Goal: Download file/media

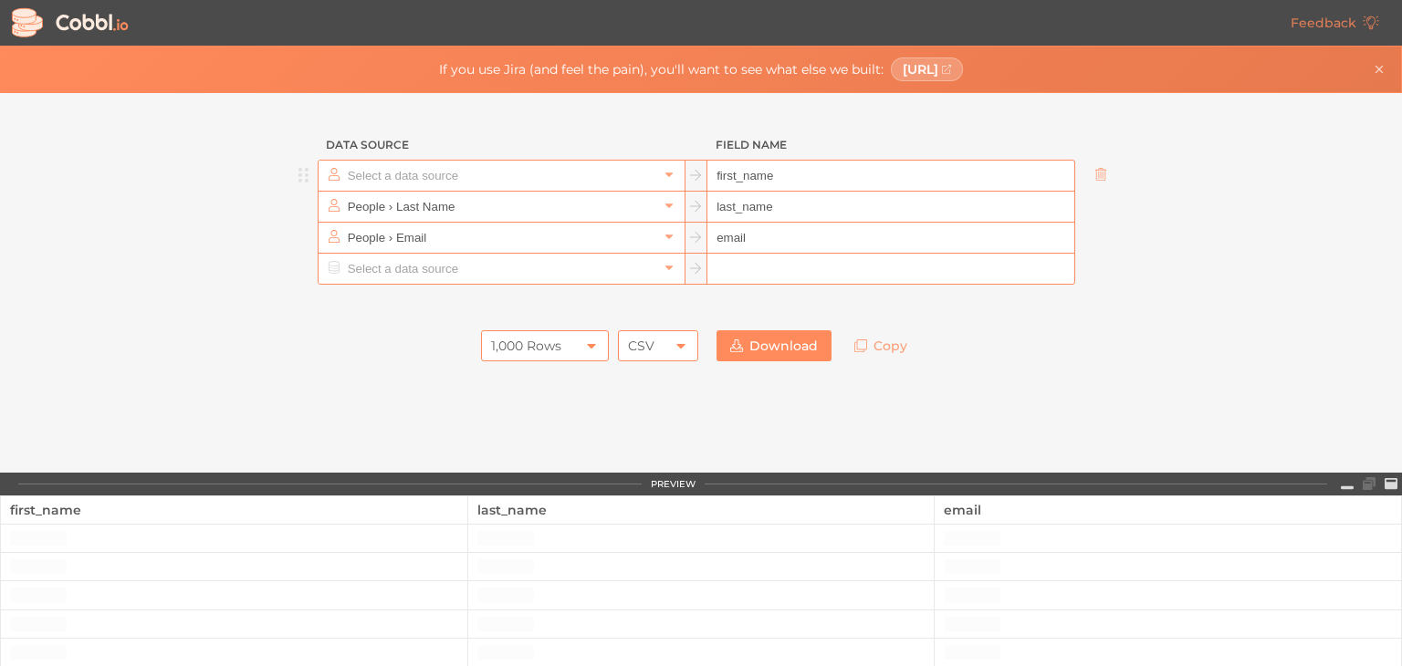
click at [372, 171] on input "text" at bounding box center [500, 176] width 315 height 30
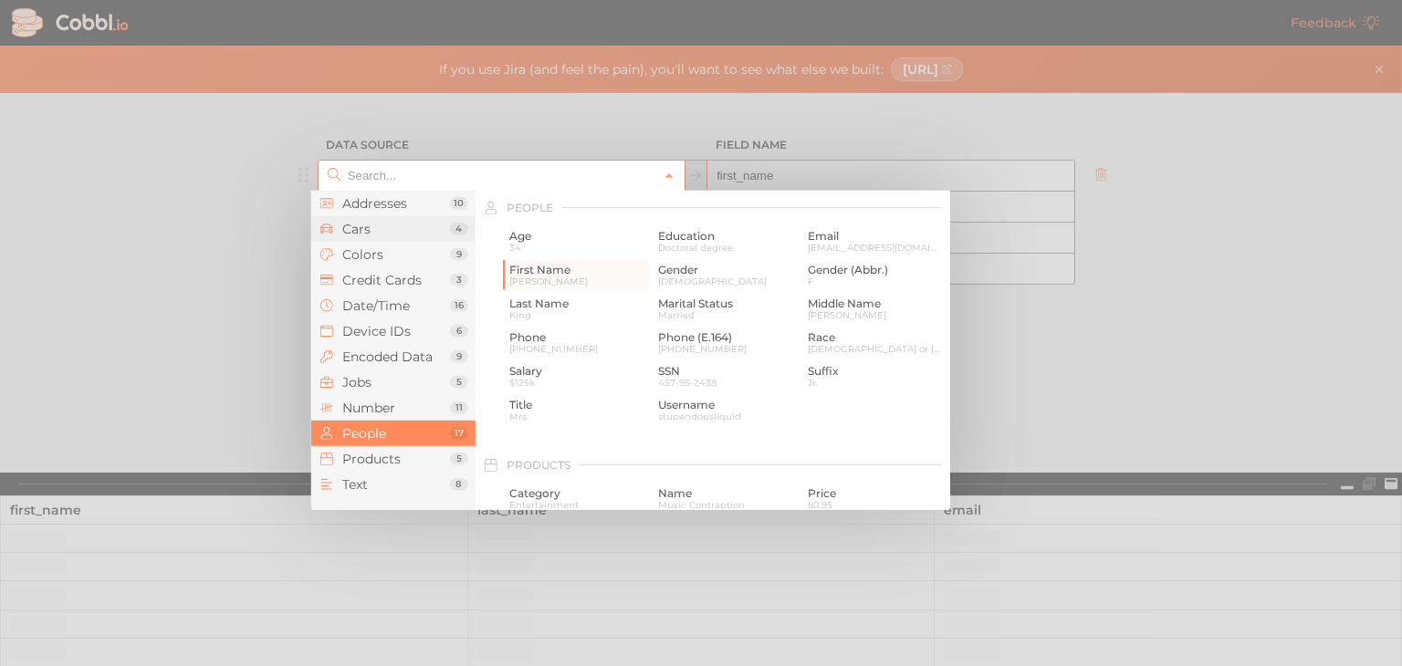
click at [358, 216] on li "Cars 4" at bounding box center [393, 229] width 164 height 26
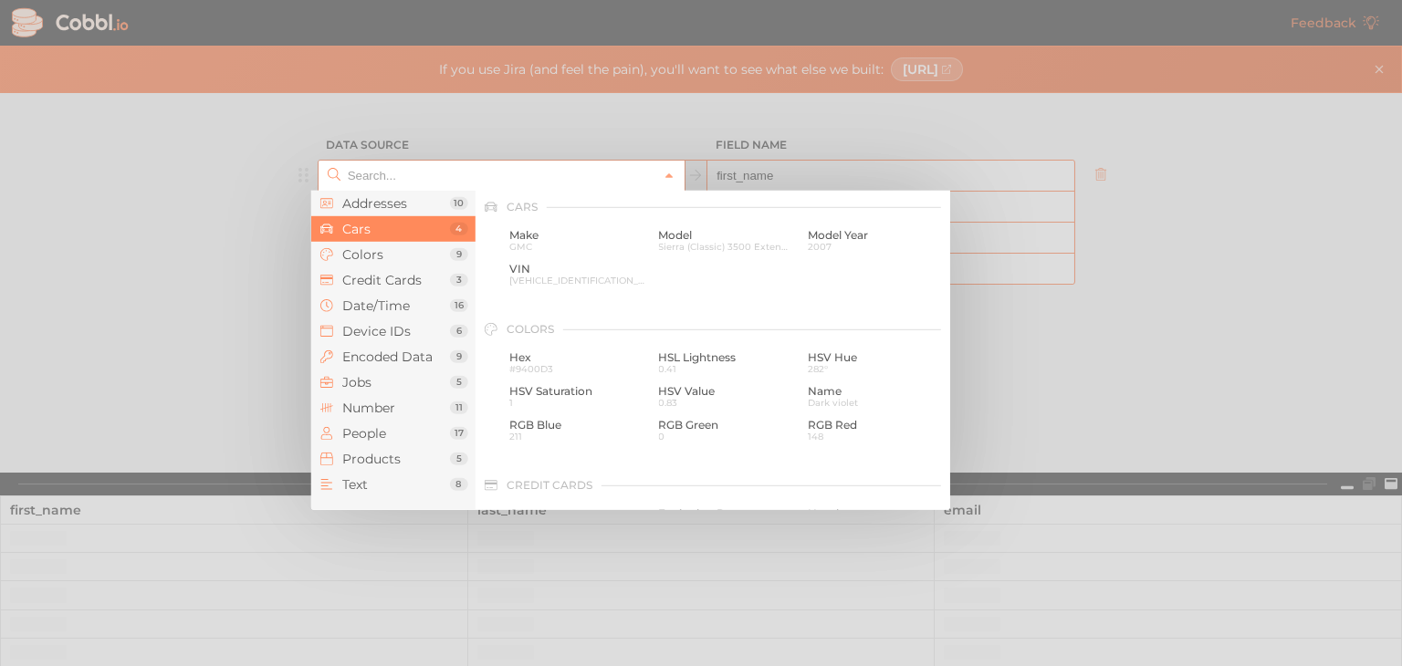
scroll to position [190, 0]
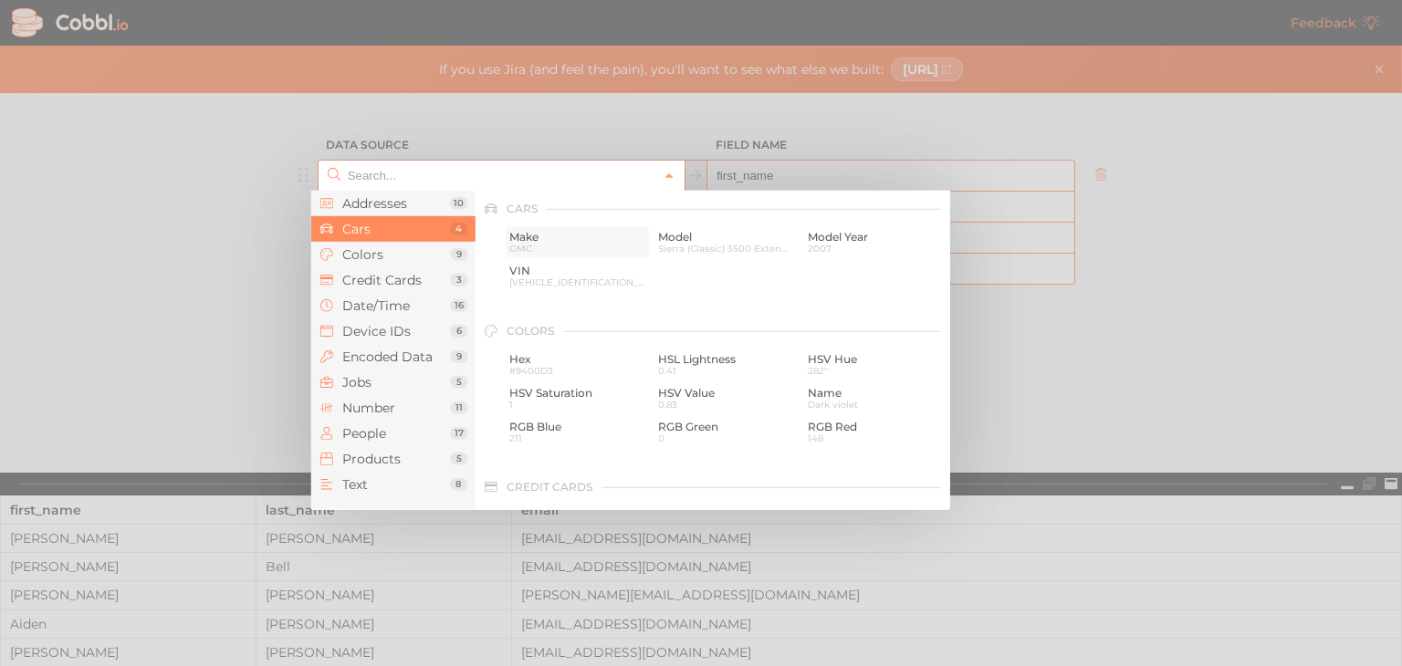
click at [524, 244] on span "GMC" at bounding box center [577, 249] width 136 height 10
type input "Cars › Make"
type input "make"
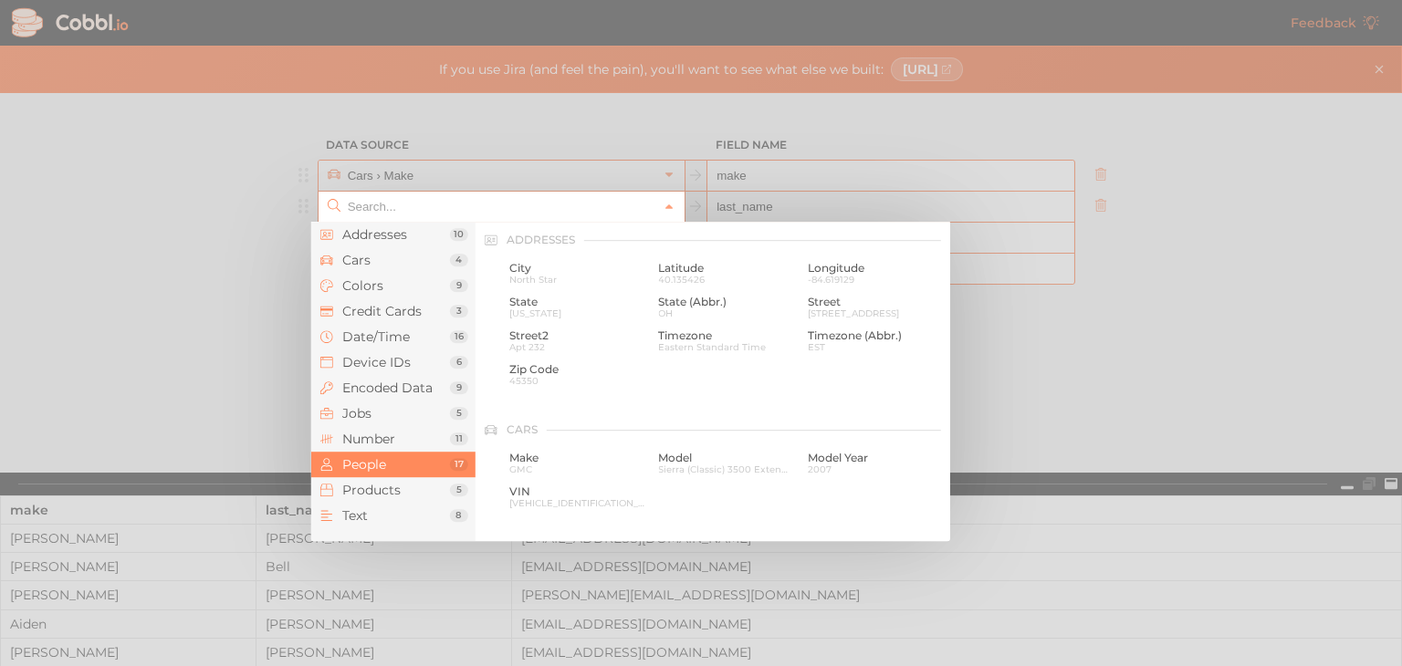
click at [415, 217] on input "text" at bounding box center [500, 207] width 315 height 30
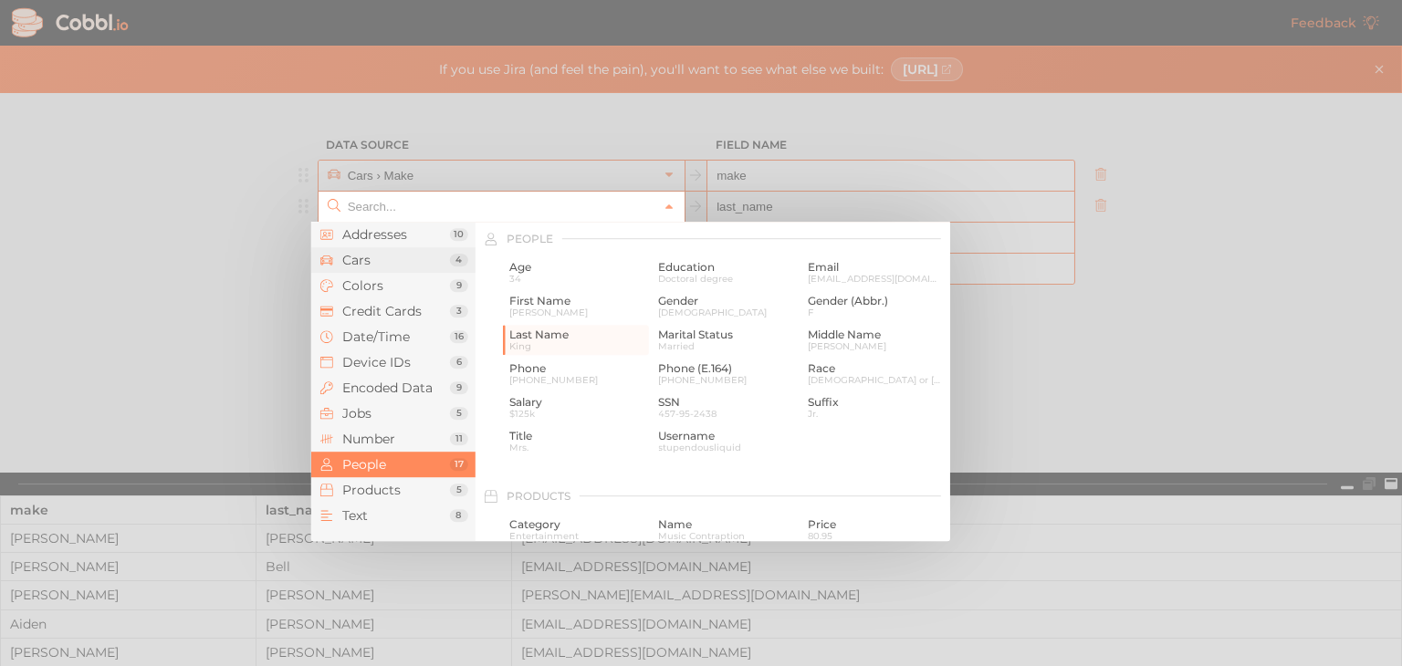
click at [390, 268] on li "Cars 4" at bounding box center [393, 260] width 164 height 26
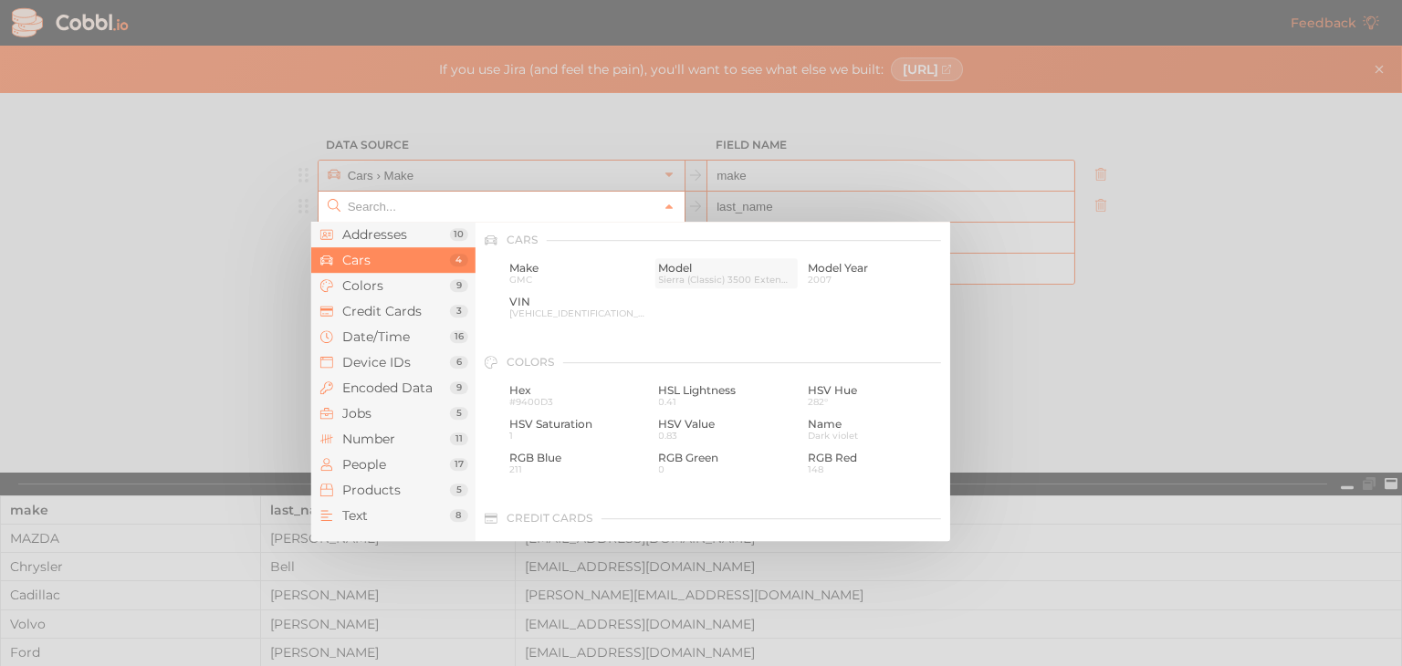
click at [687, 269] on span "Model" at bounding box center [726, 268] width 136 height 13
type input "Cars › Model"
type input "model"
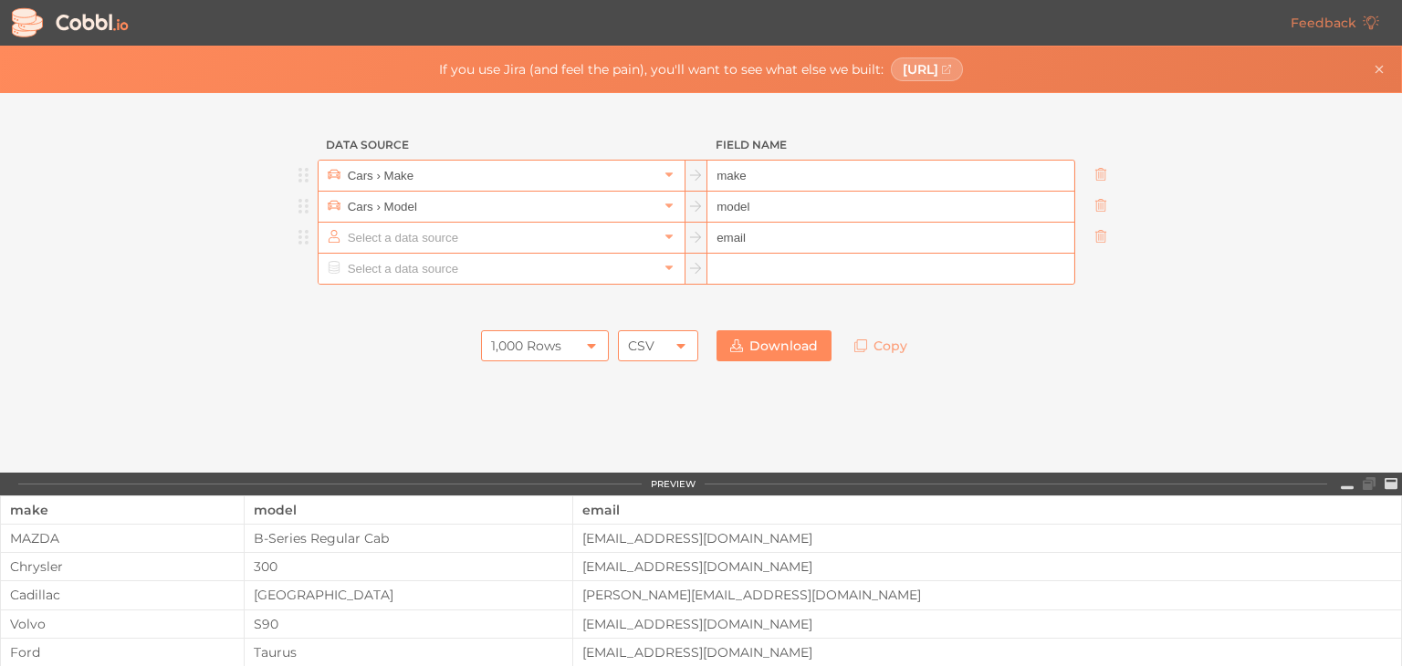
click at [413, 246] on input "text" at bounding box center [500, 238] width 315 height 30
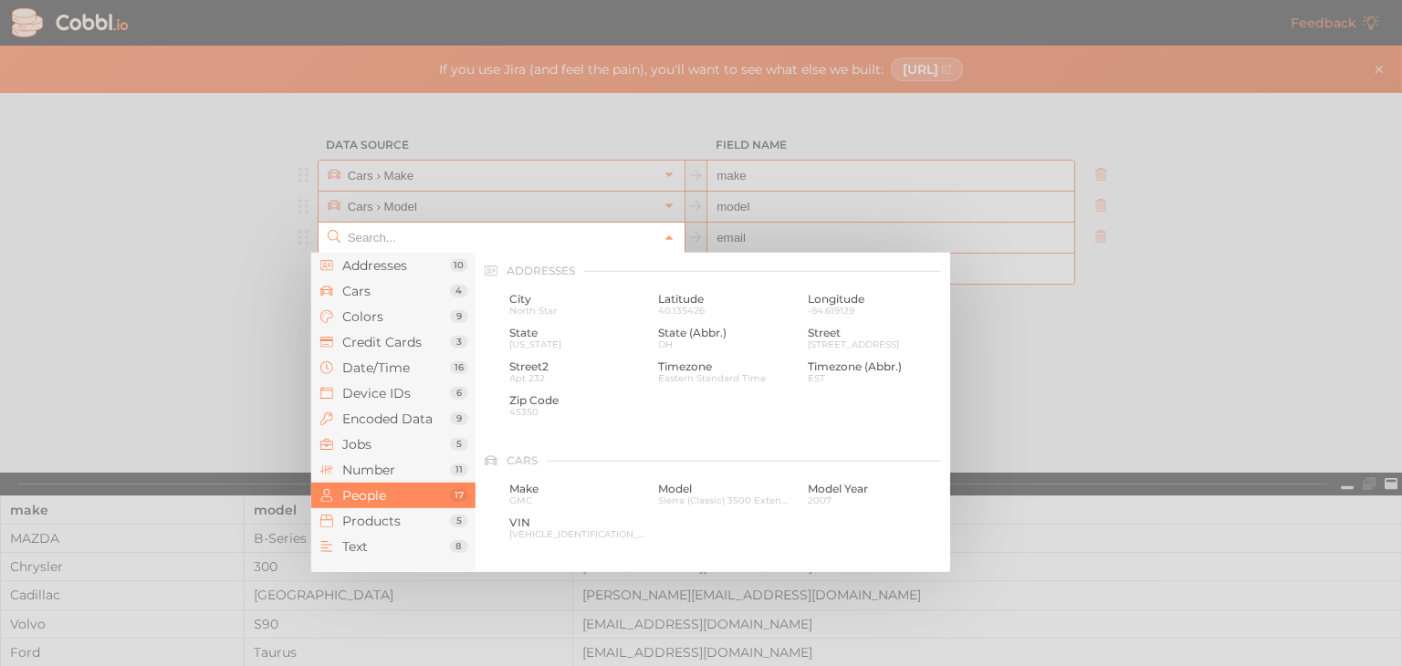
scroll to position [1407, 0]
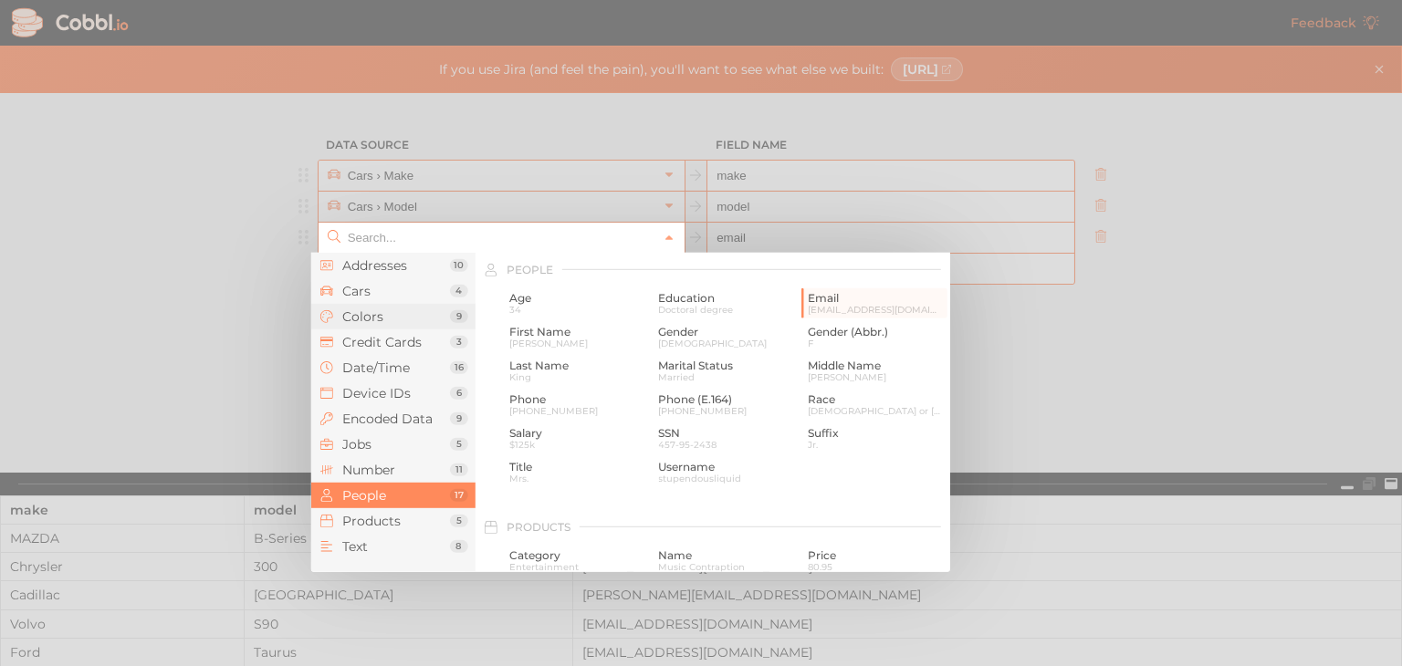
click at [383, 321] on span "Colors" at bounding box center [396, 317] width 108 height 15
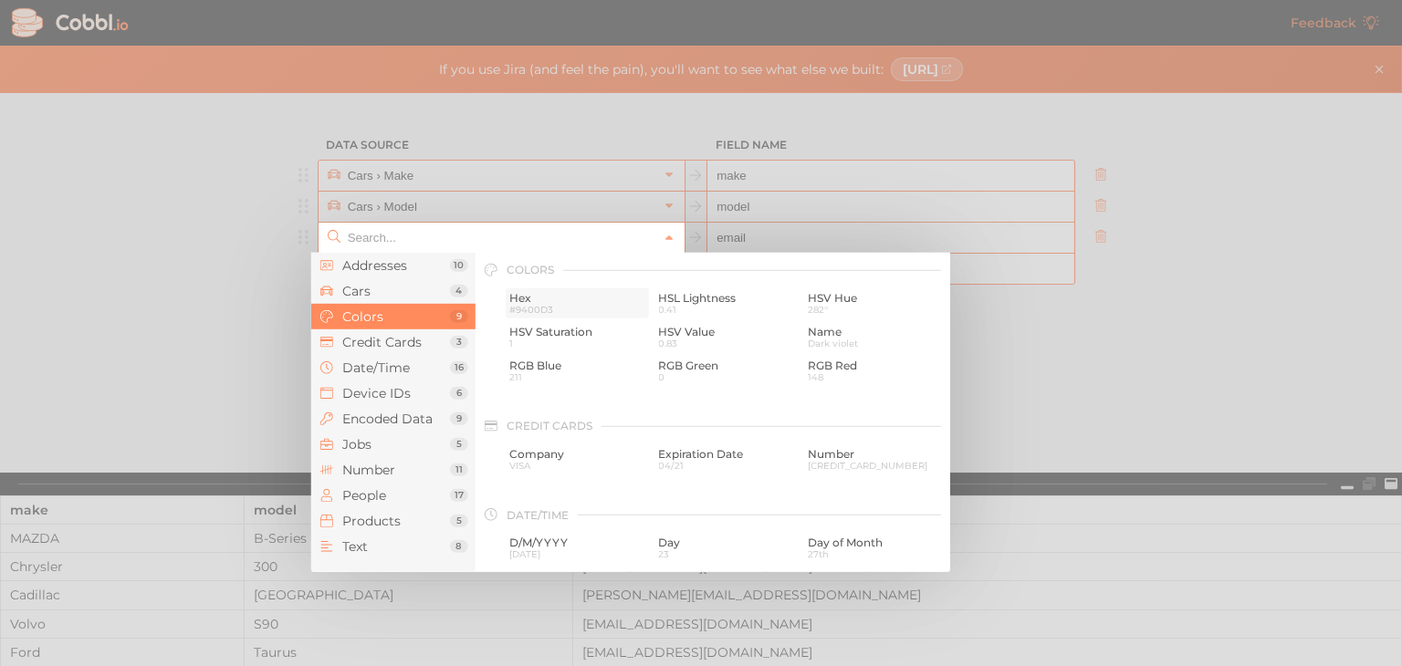
scroll to position [312, 0]
click at [868, 331] on span "Name" at bounding box center [876, 333] width 136 height 13
type input "Colors › Name"
type input "color"
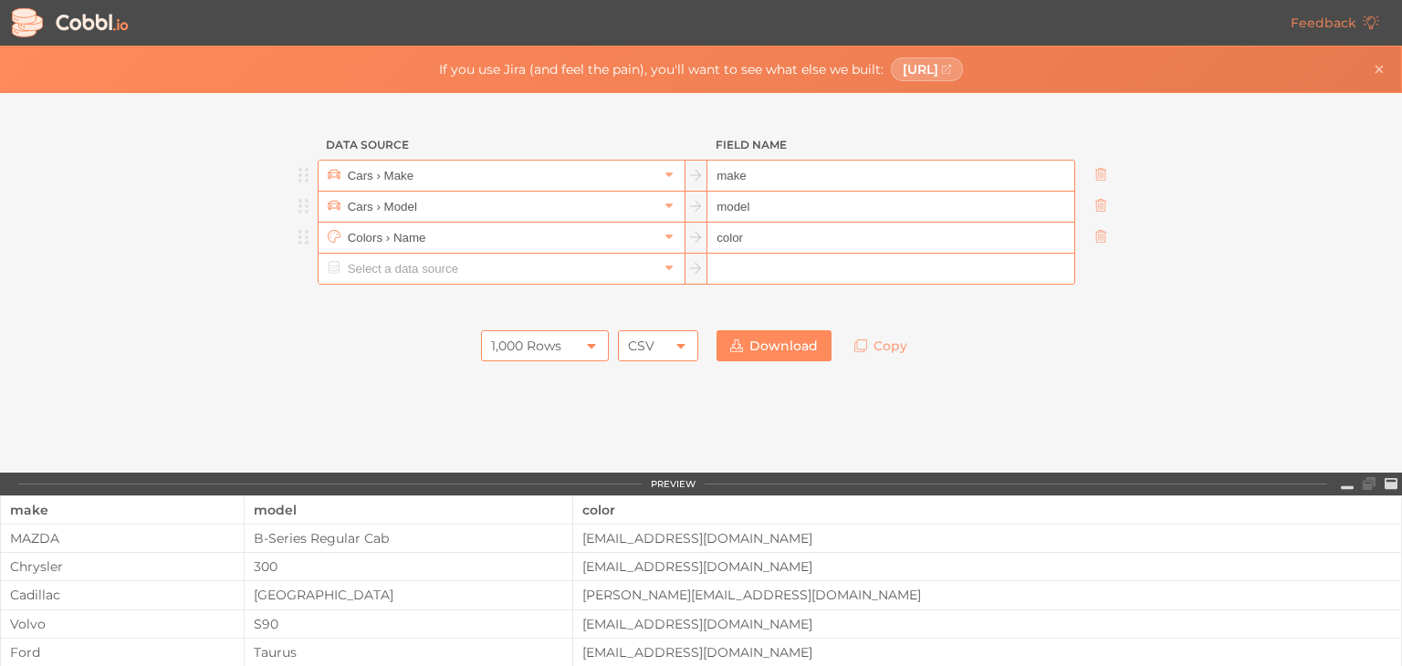
click at [565, 350] on div "1,000 Rows" at bounding box center [545, 346] width 128 height 31
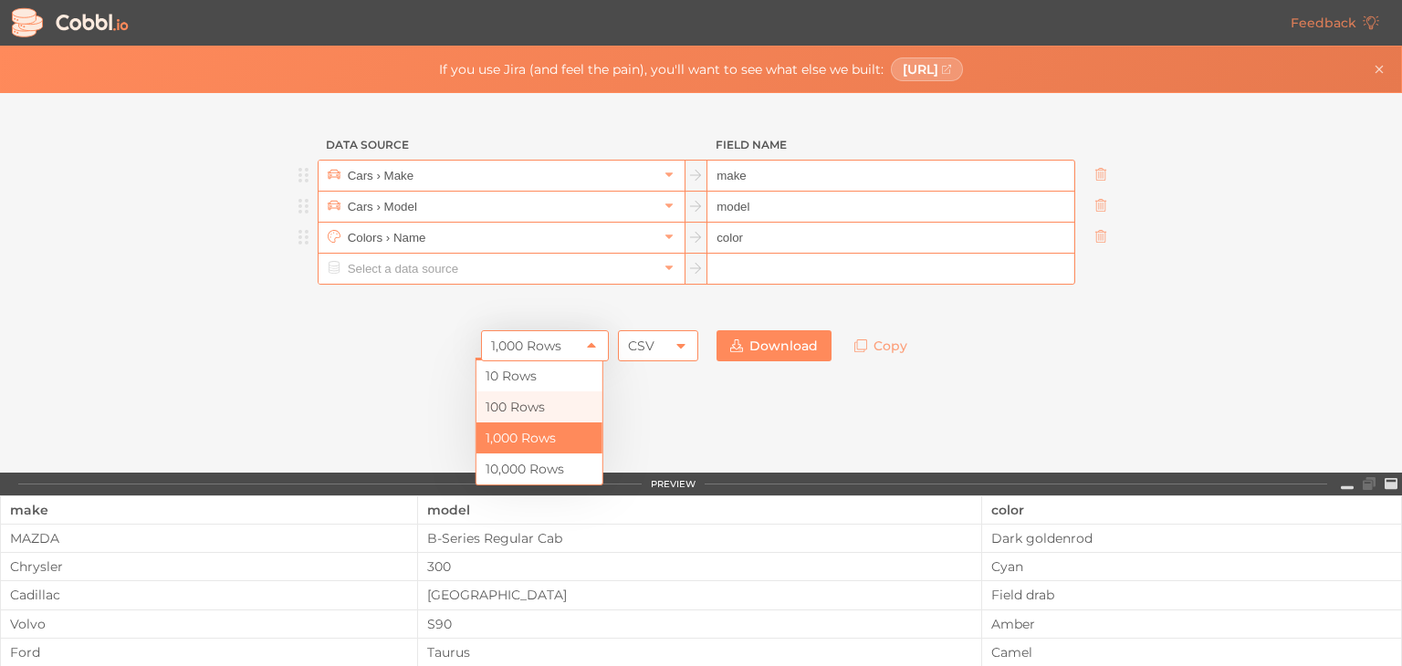
click at [519, 403] on li "100 Rows" at bounding box center [540, 407] width 126 height 31
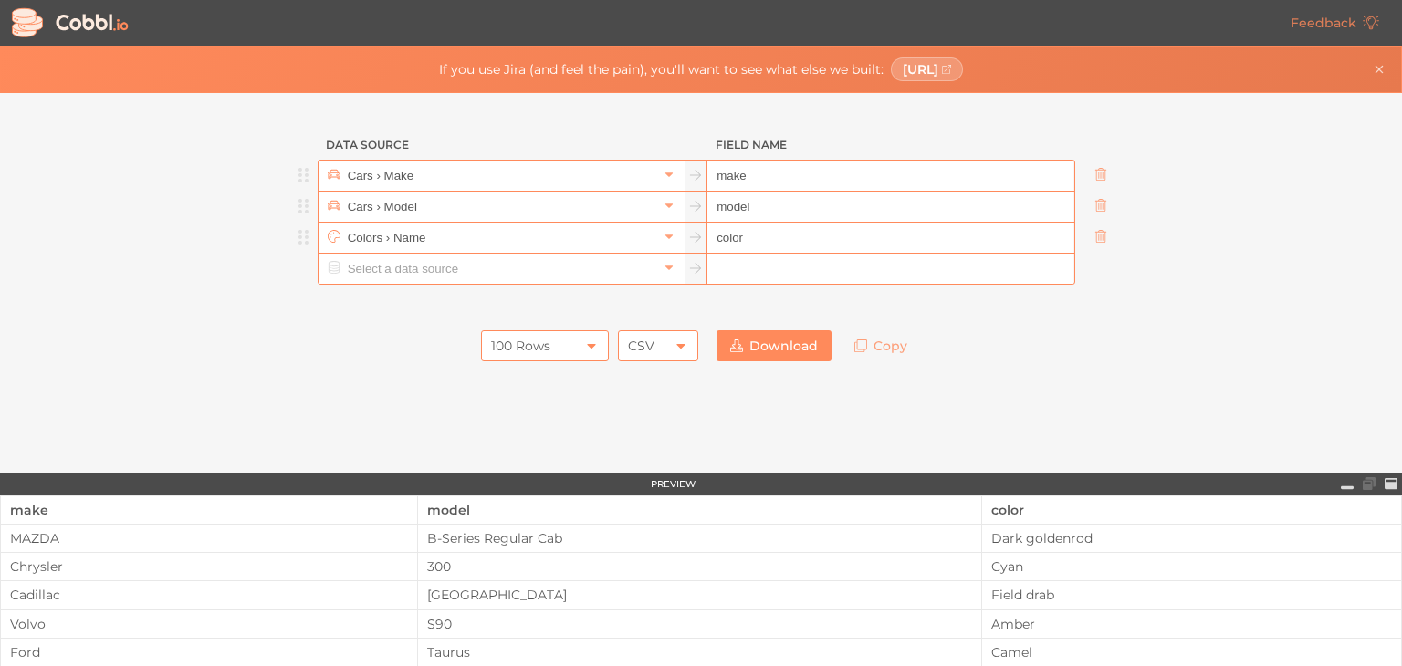
click at [643, 341] on div "CSV" at bounding box center [641, 346] width 26 height 31
click at [653, 410] on li "JSON" at bounding box center [652, 407] width 79 height 31
drag, startPoint x: 763, startPoint y: 319, endPoint x: 757, endPoint y: 330, distance: 12.7
click at [745, 343] on link "Download" at bounding box center [774, 346] width 115 height 31
